Goal: Transaction & Acquisition: Purchase product/service

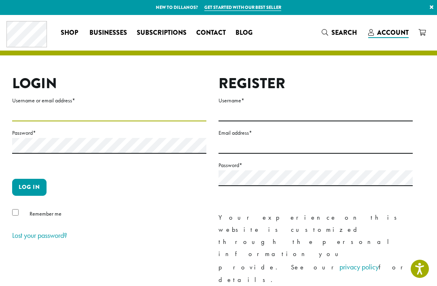
type input "**********"
click at [29, 187] on button "Log in" at bounding box center [29, 187] width 34 height 17
click at [26, 188] on button "Log in" at bounding box center [29, 187] width 34 height 17
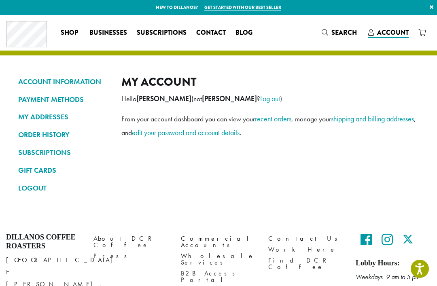
click at [47, 131] on link "ORDER HISTORY" at bounding box center [63, 135] width 91 height 14
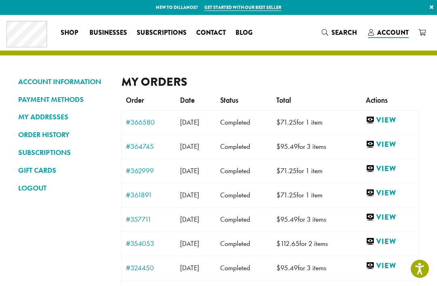
click at [140, 146] on link "#364745" at bounding box center [149, 146] width 46 height 7
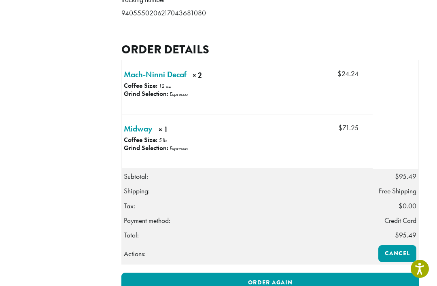
scroll to position [213, 0]
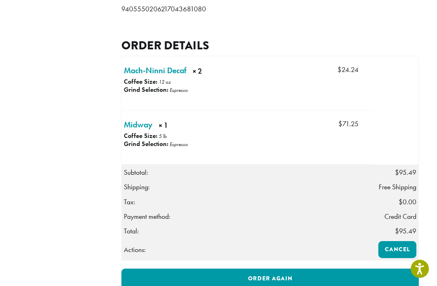
click at [266, 286] on link "Order again" at bounding box center [269, 279] width 297 height 20
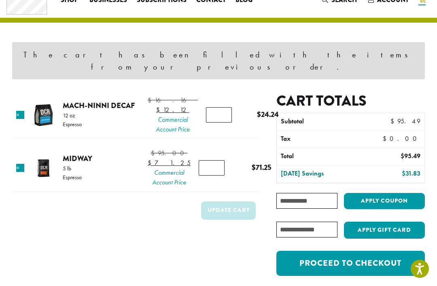
scroll to position [44, 0]
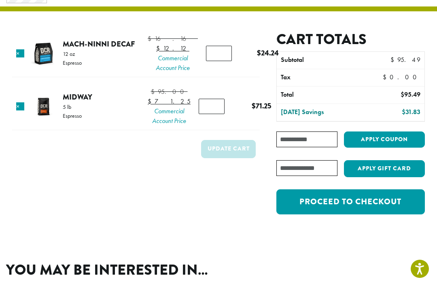
click at [206, 60] on input "*" at bounding box center [219, 53] width 26 height 15
click at [210, 56] on input "*" at bounding box center [219, 53] width 26 height 15
type input "*"
click at [219, 158] on button "Update cart" at bounding box center [228, 149] width 55 height 18
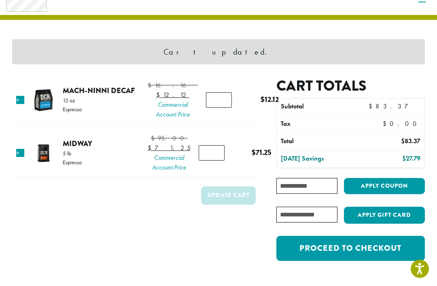
scroll to position [34, 0]
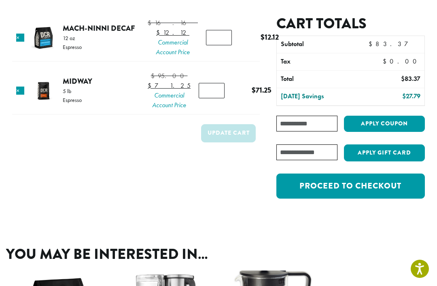
click at [330, 186] on link "Proceed to checkout" at bounding box center [350, 185] width 148 height 25
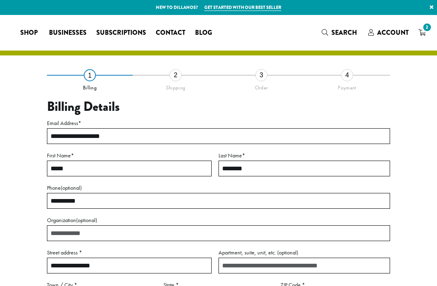
select select "**"
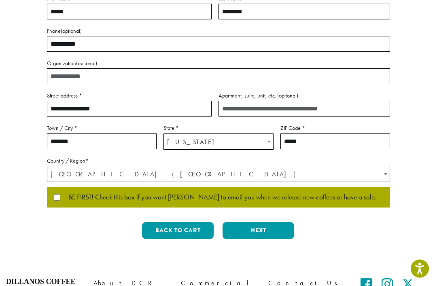
scroll to position [159, 0]
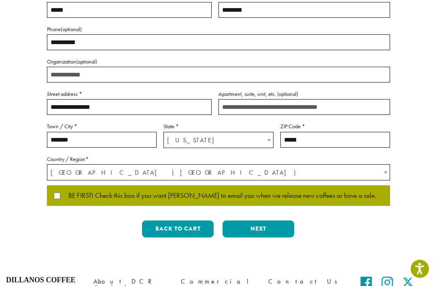
click at [246, 233] on button "Next" at bounding box center [258, 228] width 72 height 17
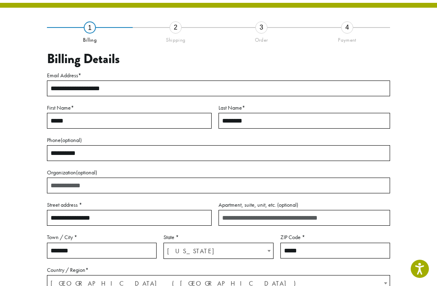
scroll to position [36, 0]
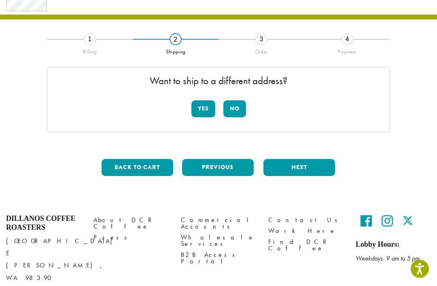
click at [235, 108] on button "No" at bounding box center [234, 108] width 23 height 17
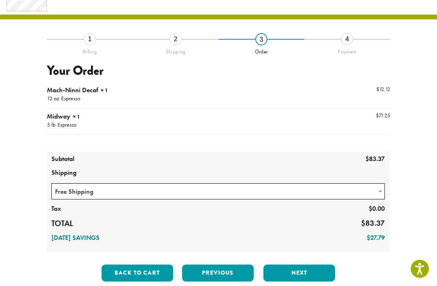
click at [285, 273] on button "Next" at bounding box center [299, 272] width 72 height 17
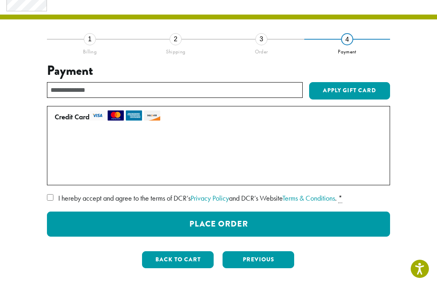
click at [205, 224] on button "Place Order" at bounding box center [218, 224] width 343 height 25
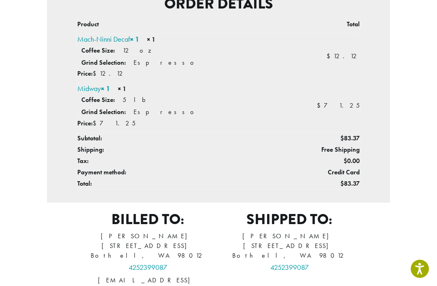
scroll to position [234, 0]
